Goal: Check status: Check status

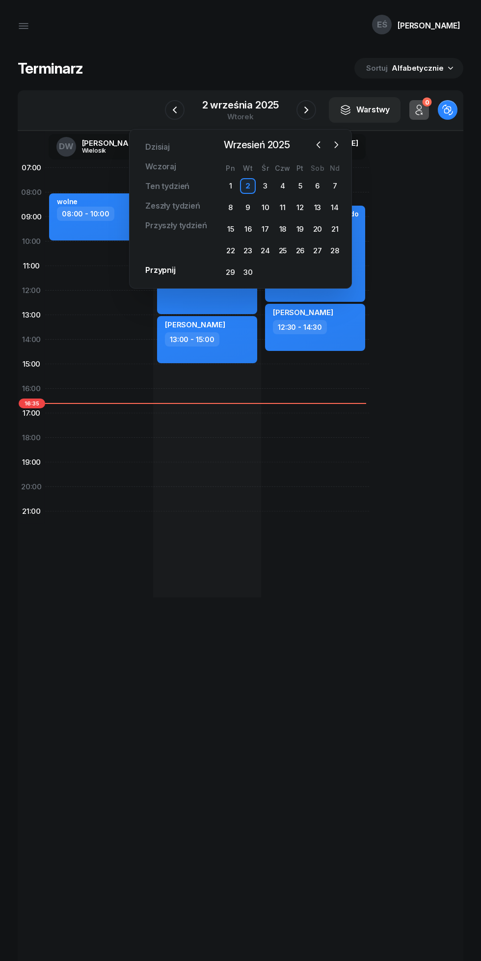
click at [230, 208] on div "8" at bounding box center [231, 208] width 16 height 16
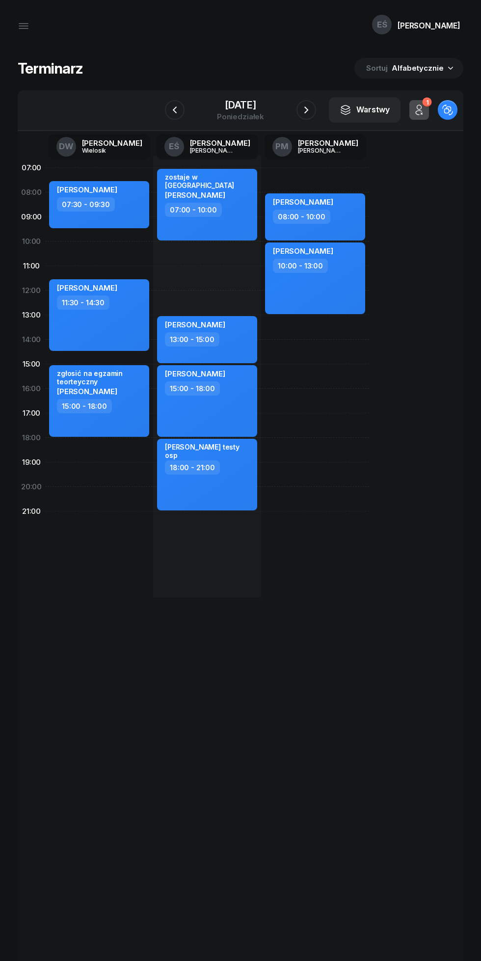
click at [301, 110] on icon "button" at bounding box center [306, 110] width 12 height 12
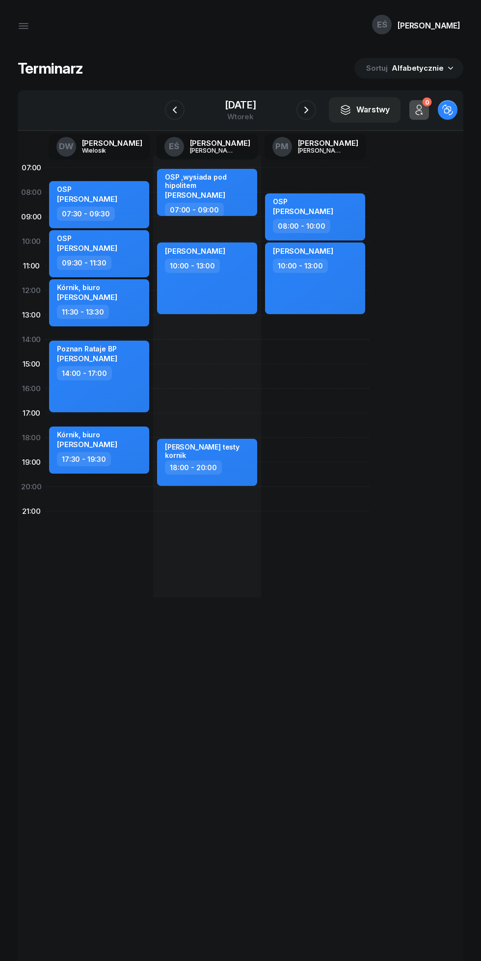
click at [174, 110] on icon "button" at bounding box center [175, 110] width 4 height 7
click at [175, 110] on icon "button" at bounding box center [175, 110] width 12 height 12
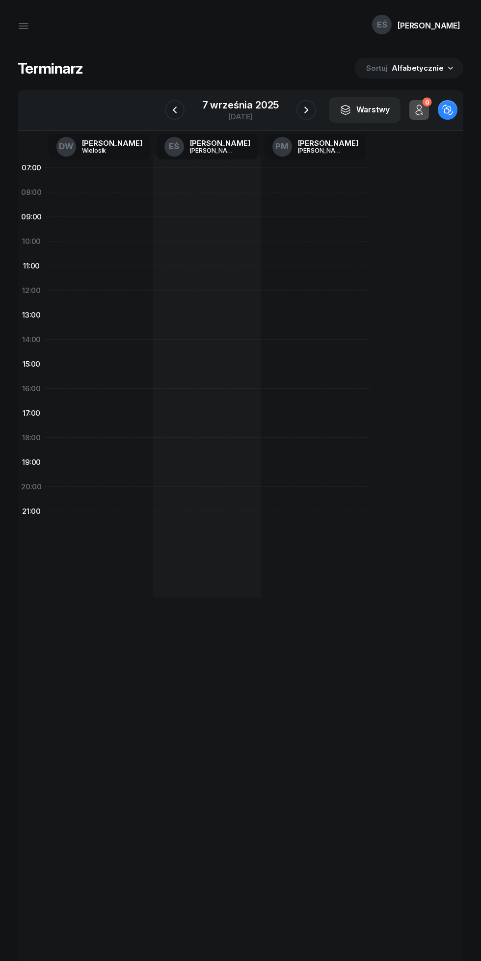
click at [175, 115] on icon "button" at bounding box center [175, 110] width 12 height 12
click at [175, 110] on icon "button" at bounding box center [174, 110] width 12 height 12
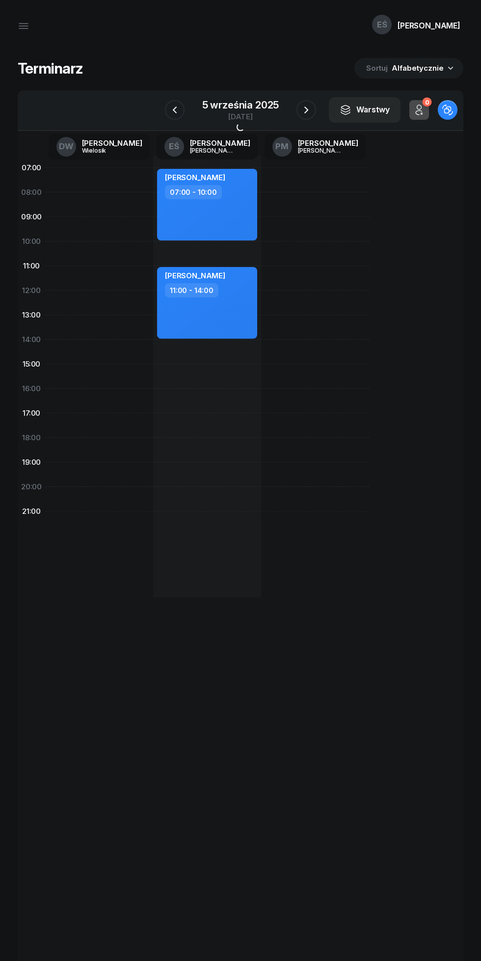
click at [174, 110] on icon "button" at bounding box center [175, 110] width 12 height 12
